Goal: Task Accomplishment & Management: Manage account settings

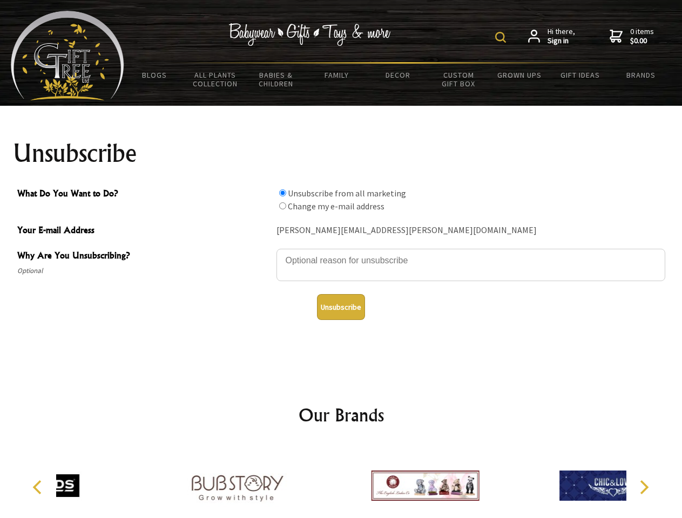
click at [502, 37] on img at bounding box center [500, 37] width 11 height 11
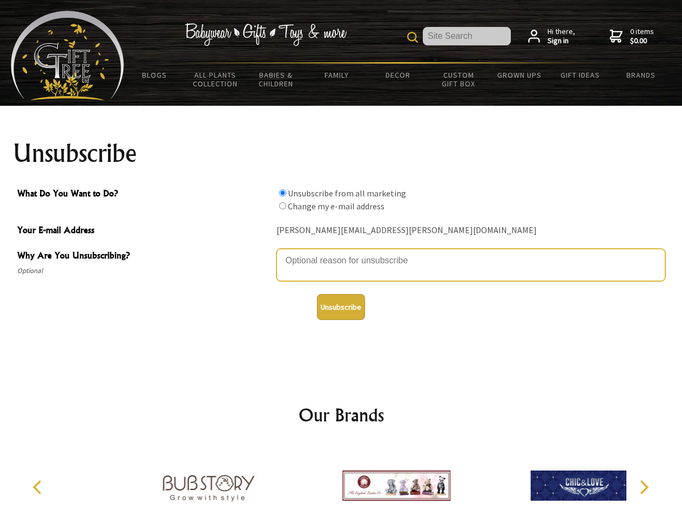
click at [341, 253] on textarea "Why Are You Unsubscribing?" at bounding box center [470, 265] width 389 height 32
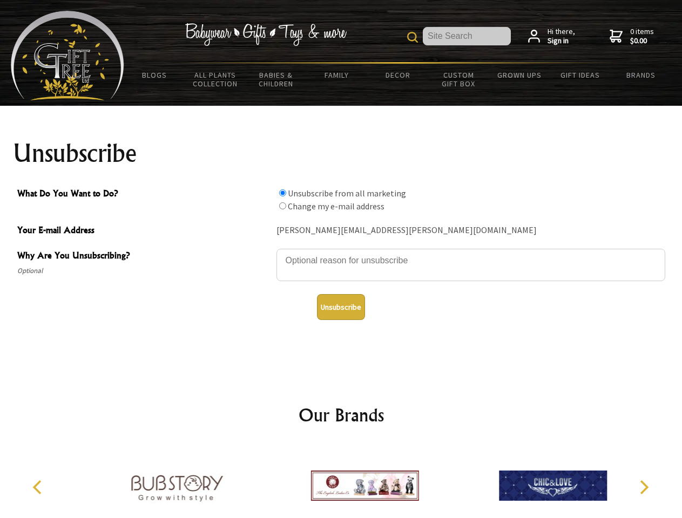
click at [282, 193] on input "What Do You Want to Do?" at bounding box center [282, 193] width 7 height 7
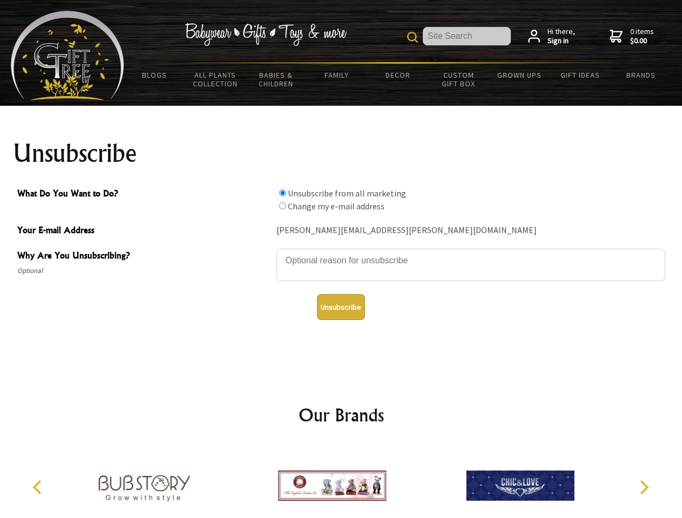
click at [282, 206] on input "What Do You Want to Do?" at bounding box center [282, 205] width 7 height 7
radio input "true"
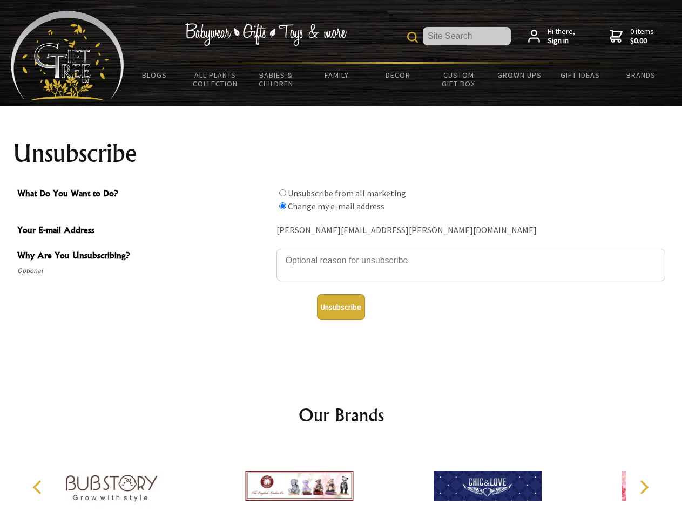
click at [341, 307] on button "Unsubscribe" at bounding box center [341, 307] width 48 height 26
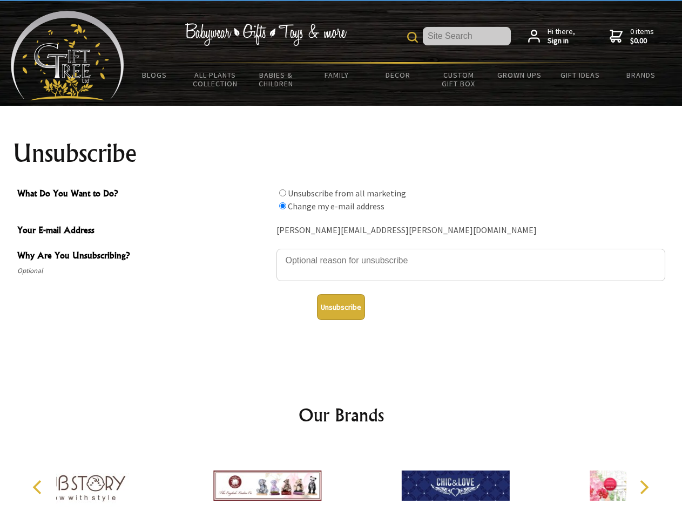
click at [341, 482] on div at bounding box center [267, 487] width 188 height 84
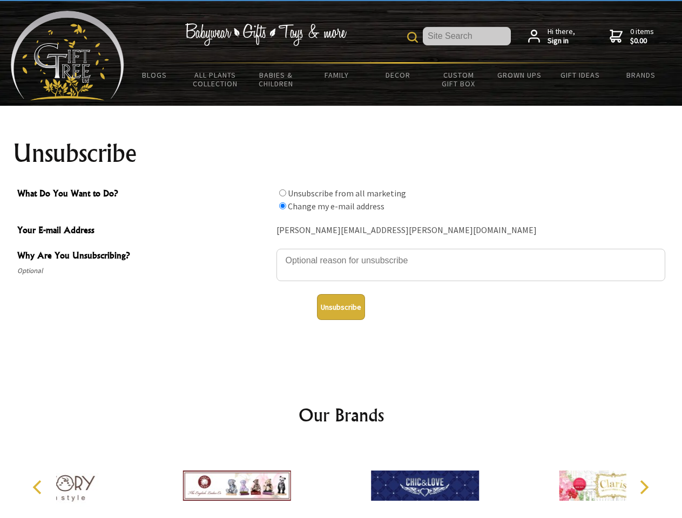
click at [39, 488] on icon "Previous" at bounding box center [38, 488] width 14 height 14
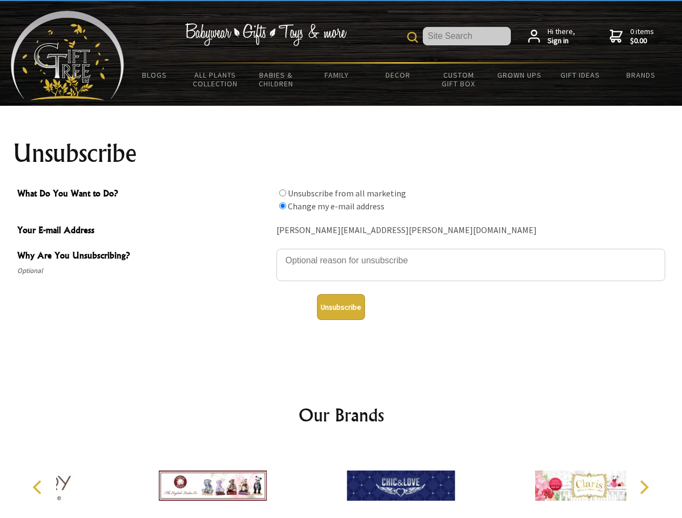
click at [644, 488] on icon "Next" at bounding box center [643, 488] width 14 height 14
